Goal: Check status: Check status

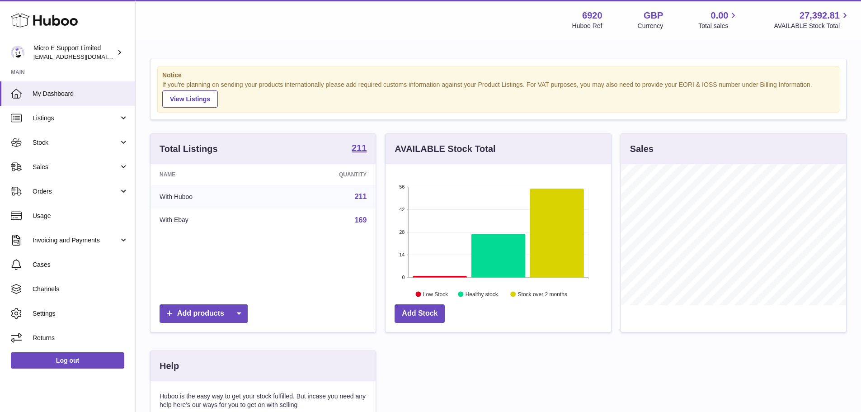
scroll to position [141, 225]
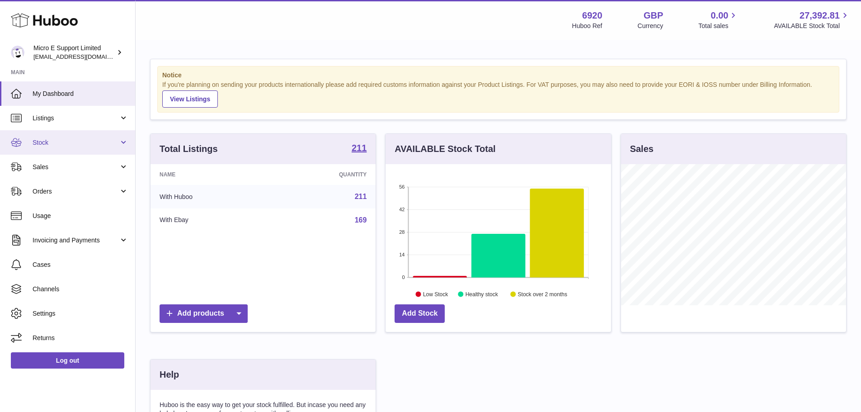
click at [66, 152] on link "Stock" at bounding box center [67, 142] width 135 height 24
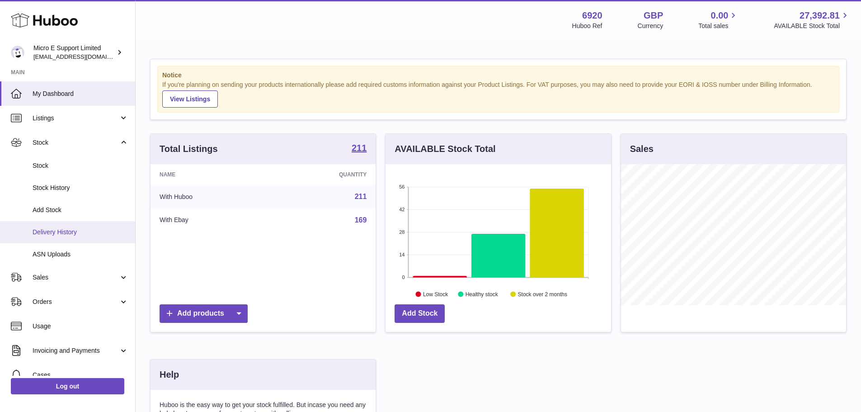
click at [68, 238] on link "Delivery History" at bounding box center [67, 232] width 135 height 22
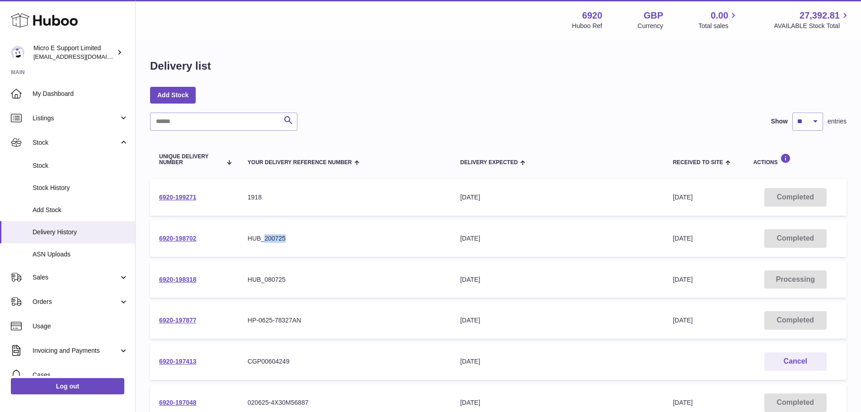
drag, startPoint x: 264, startPoint y: 238, endPoint x: 303, endPoint y: 240, distance: 38.9
click at [303, 240] on div "HUB_200725" at bounding box center [345, 238] width 194 height 9
click at [284, 241] on div "HUB_200725" at bounding box center [345, 238] width 194 height 9
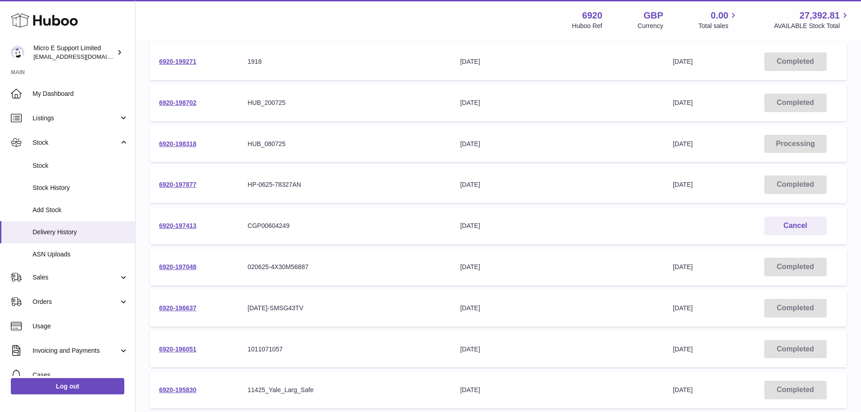
scroll to position [45, 0]
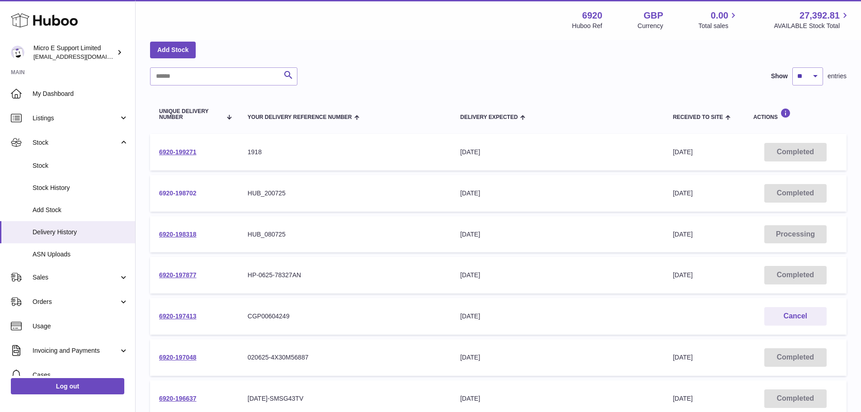
click at [176, 192] on link "6920-198702" at bounding box center [178, 192] width 38 height 7
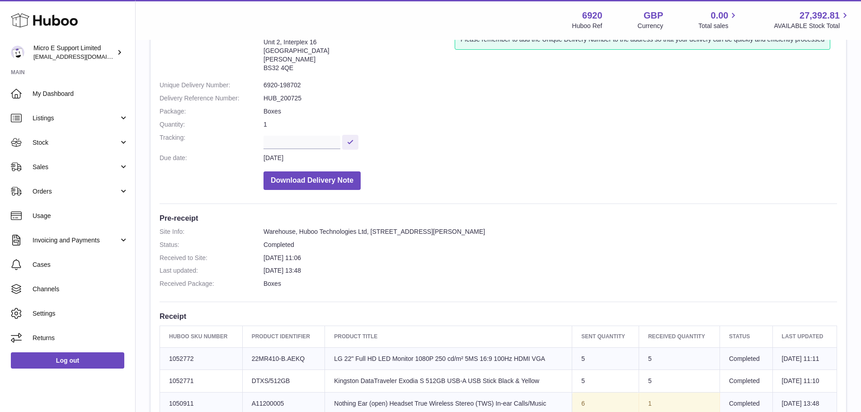
scroll to position [181, 0]
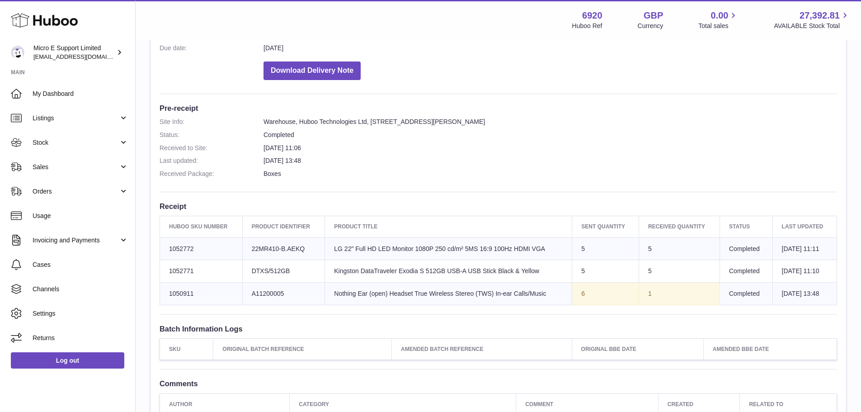
drag, startPoint x: 515, startPoint y: 294, endPoint x: 690, endPoint y: 294, distance: 174.4
click at [690, 294] on tr "Huboo SKU Number 1050911 Client Identifier A11200005 Product title Nothing Ear …" at bounding box center [498, 293] width 677 height 23
click at [690, 294] on td "1" at bounding box center [678, 293] width 81 height 23
click at [644, 296] on td "1" at bounding box center [678, 293] width 81 height 23
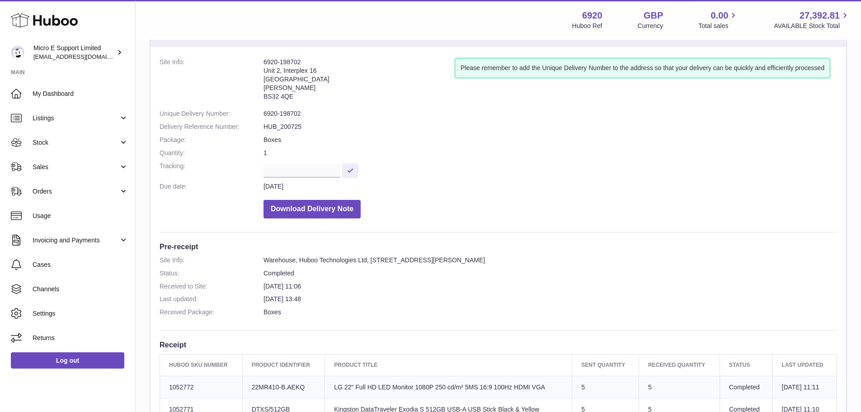
scroll to position [0, 0]
